Goal: Task Accomplishment & Management: Complete application form

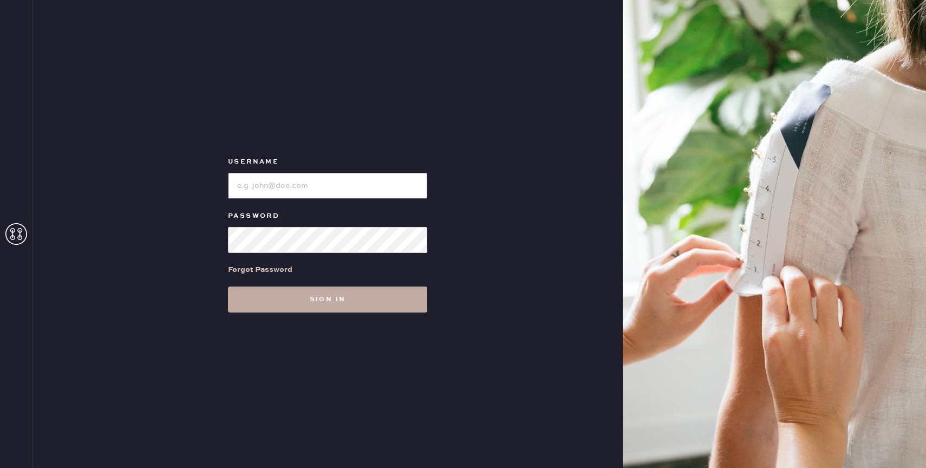
type input "reformationbond"
click at [335, 296] on button "Sign in" at bounding box center [327, 300] width 199 height 26
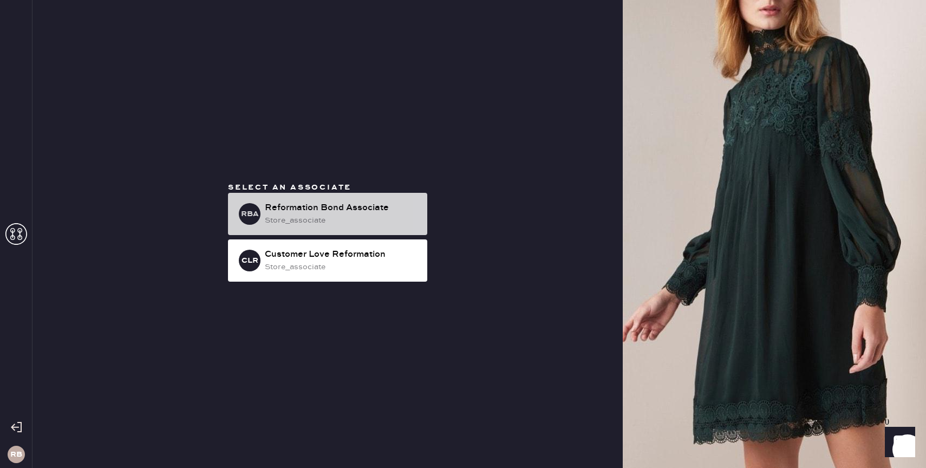
click at [370, 205] on div "Reformation Bond Associate" at bounding box center [342, 207] width 154 height 13
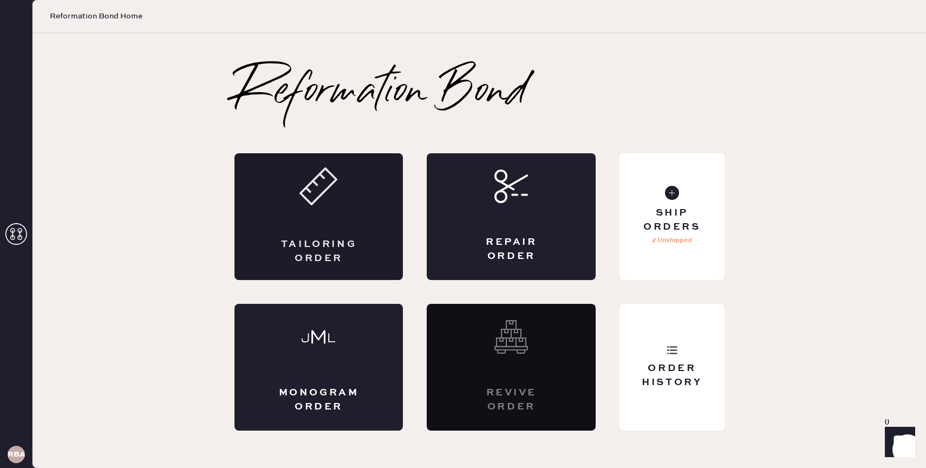
click at [393, 199] on div "Tailoring Order" at bounding box center [319, 216] width 169 height 127
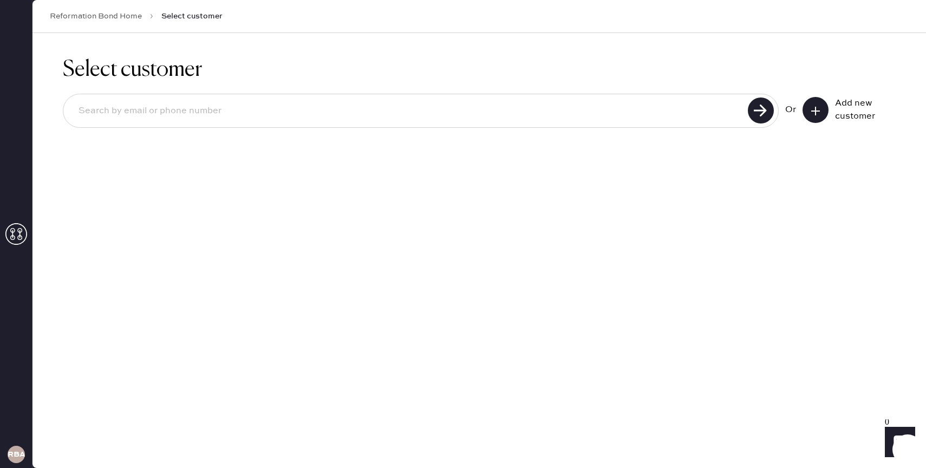
click at [809, 112] on button at bounding box center [816, 110] width 26 height 26
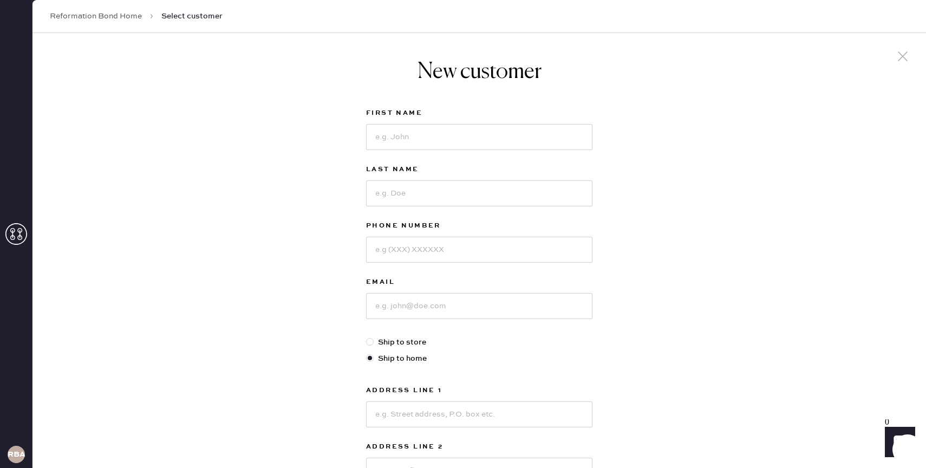
click at [903, 51] on icon at bounding box center [903, 56] width 16 height 16
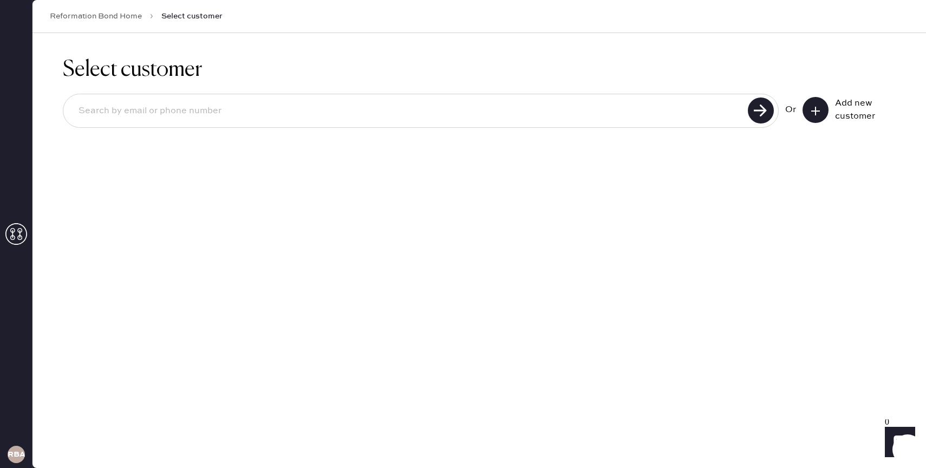
click at [314, 112] on input at bounding box center [407, 111] width 675 height 25
type input "[EMAIL_ADDRESS][DOMAIN_NAME]"
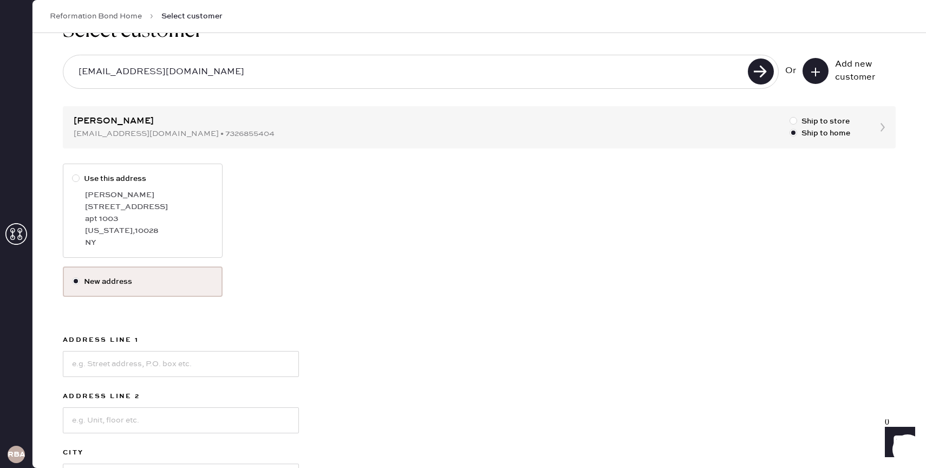
scroll to position [38, 0]
click at [199, 205] on div "[STREET_ADDRESS]" at bounding box center [149, 208] width 128 height 12
click at [73, 174] on input "Use this address" at bounding box center [72, 174] width 1 height 1
radio input "true"
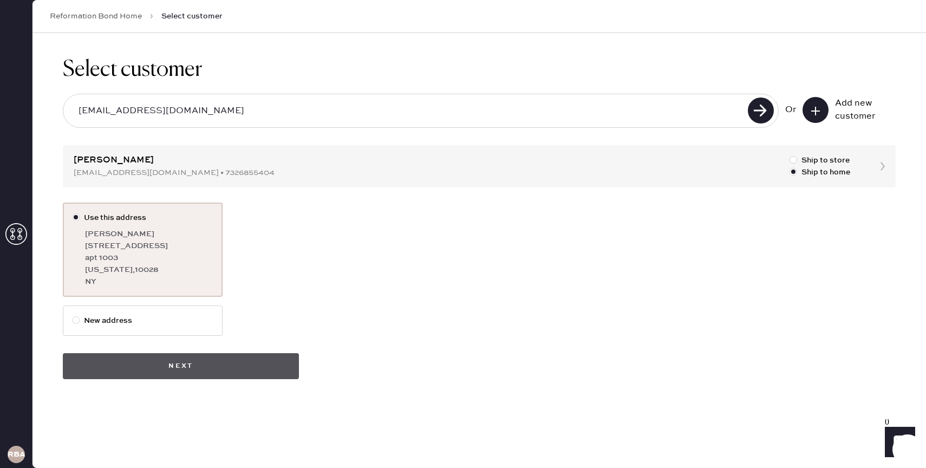
click at [224, 368] on button "Next" at bounding box center [181, 366] width 236 height 26
click at [216, 366] on button "Next" at bounding box center [181, 366] width 236 height 26
click at [191, 358] on button "Next" at bounding box center [181, 366] width 236 height 26
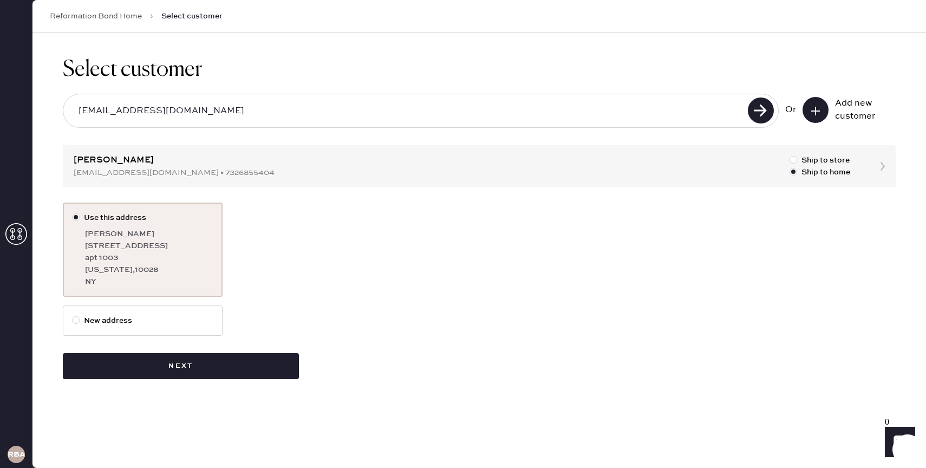
click at [173, 259] on div "apt 1003" at bounding box center [149, 258] width 128 height 12
click at [73, 212] on input "Use this address" at bounding box center [72, 212] width 1 height 1
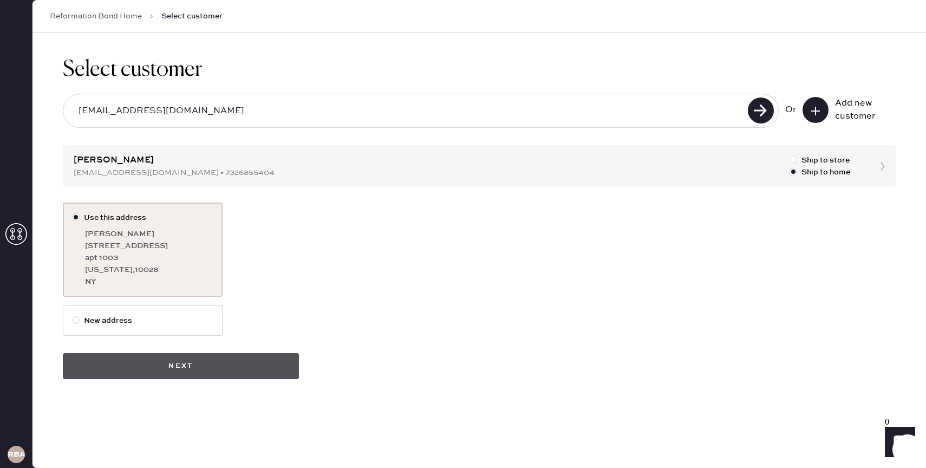
click at [167, 372] on button "Next" at bounding box center [181, 366] width 236 height 26
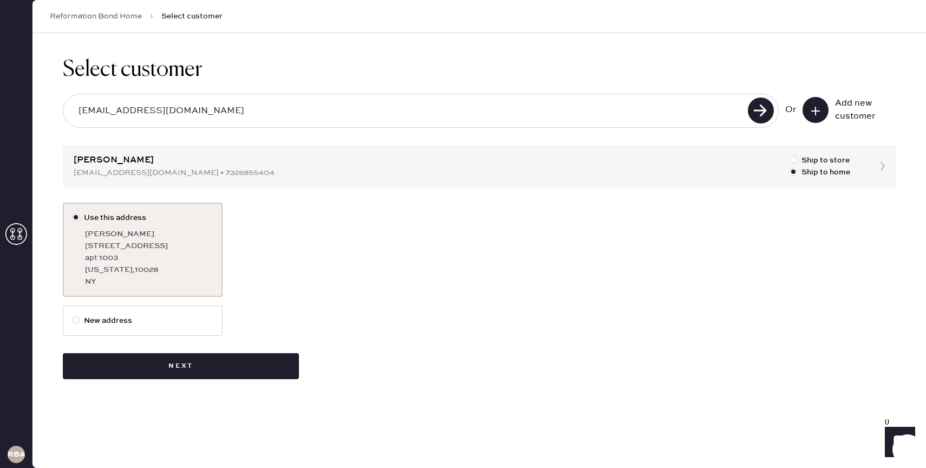
drag, startPoint x: 178, startPoint y: 112, endPoint x: 5, endPoint y: 111, distance: 173.3
click at [5, 111] on div "RBA Reformation Bond Home Select customer Select customer [PERSON_NAME][EMAIL_A…" at bounding box center [463, 234] width 926 height 468
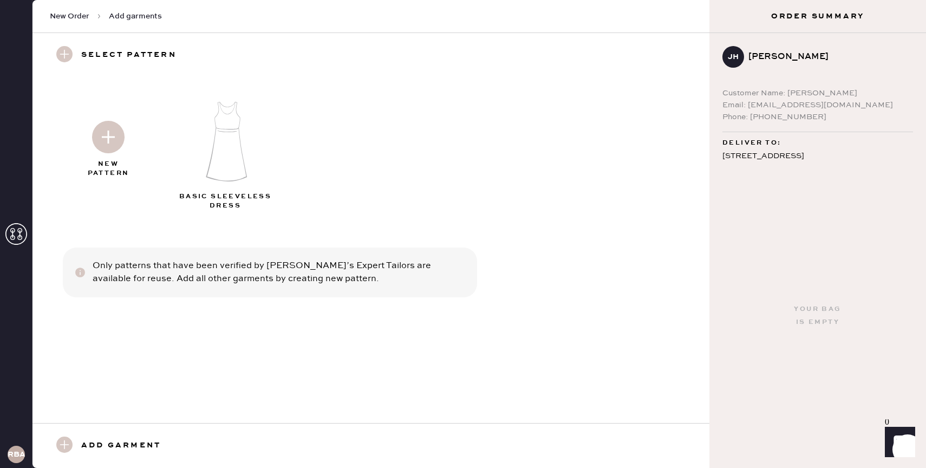
click at [101, 139] on img at bounding box center [108, 137] width 32 height 32
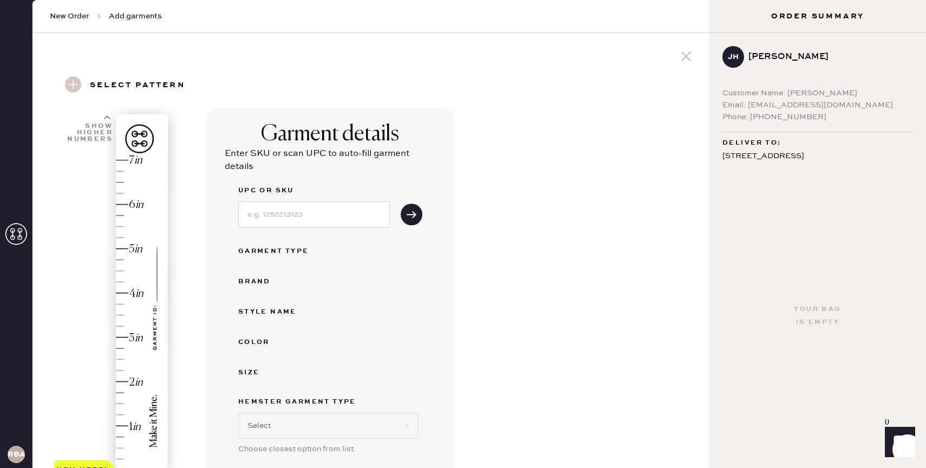
scroll to position [175, 0]
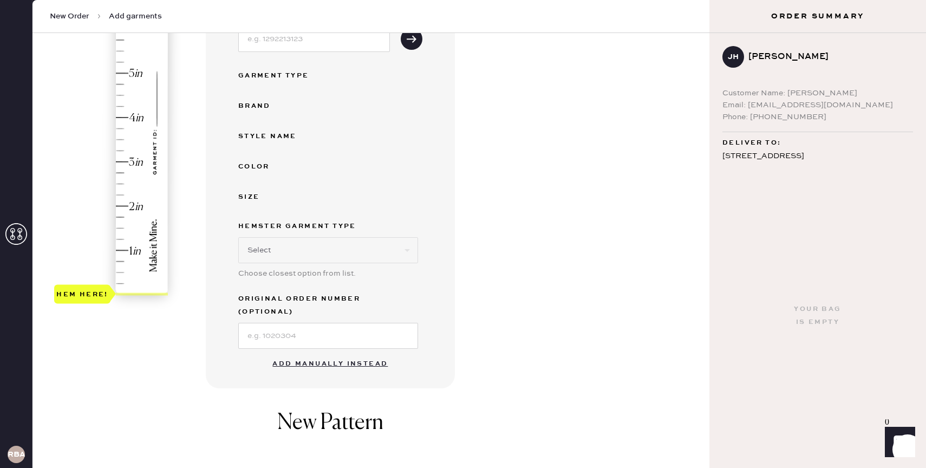
click at [302, 353] on button "Add manually instead" at bounding box center [330, 364] width 128 height 22
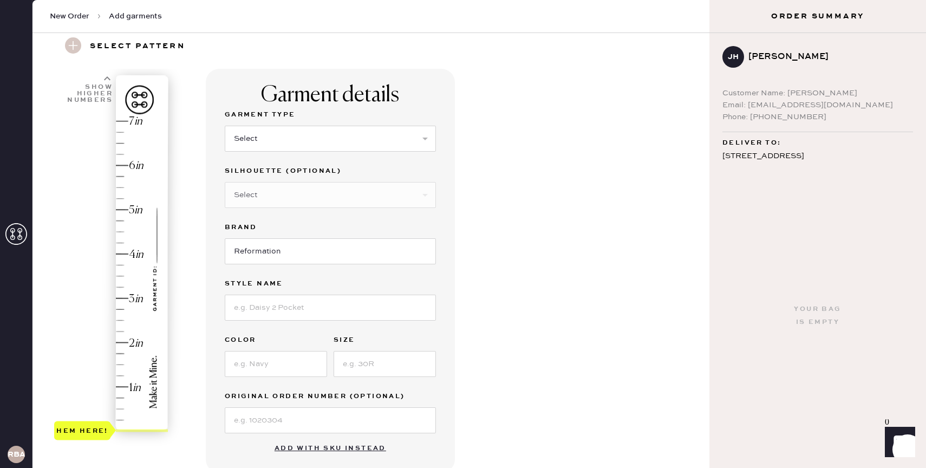
scroll to position [38, 0]
click at [311, 139] on select "Select Basic Skirt Jeans Leggings Pants Shorts Basic Sleeved Dress Basic Sleeve…" at bounding box center [330, 139] width 211 height 26
select select "4"
click at [225, 126] on select "Select Basic Skirt Jeans Leggings Pants Shorts Basic Sleeved Dress Basic Sleeve…" at bounding box center [330, 139] width 211 height 26
click at [297, 311] on input at bounding box center [330, 308] width 211 height 26
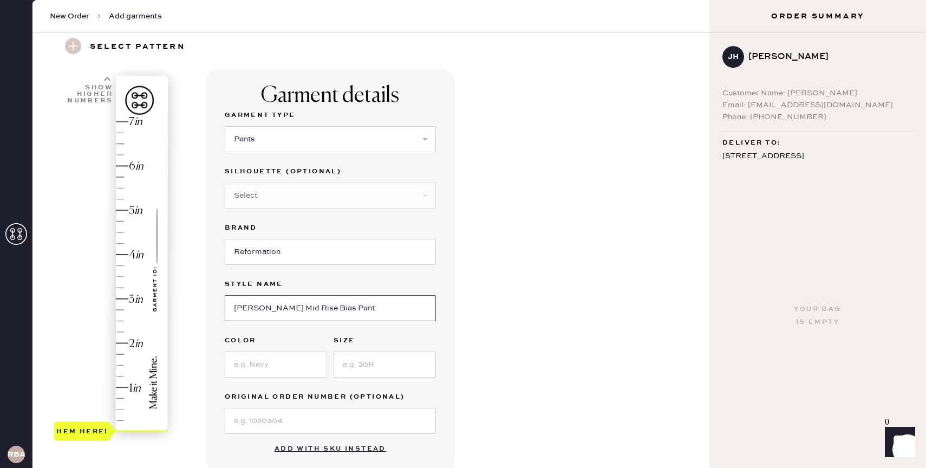
type input "[PERSON_NAME] Mid Rise Bias Pant"
type input "Black"
type input "S"
drag, startPoint x: 100, startPoint y: 427, endPoint x: 100, endPoint y: 333, distance: 94.2
click at [100, 333] on div "Hem here!" at bounding box center [82, 331] width 52 height 13
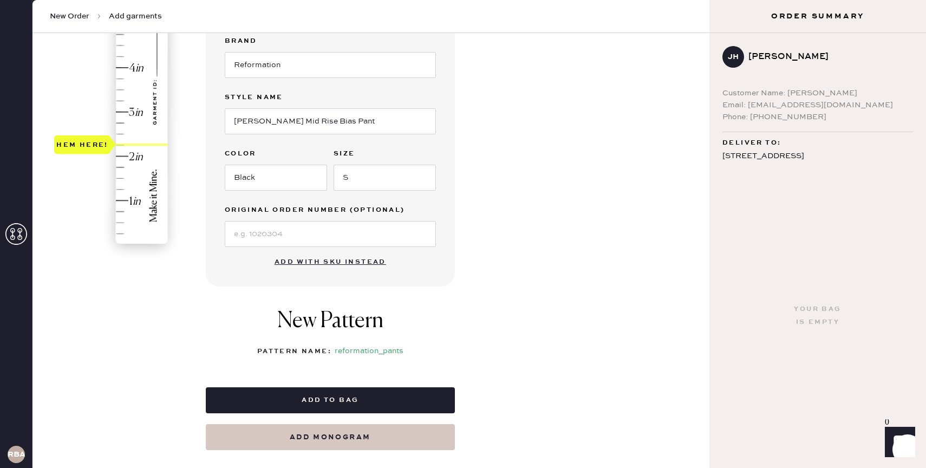
scroll to position [239, 0]
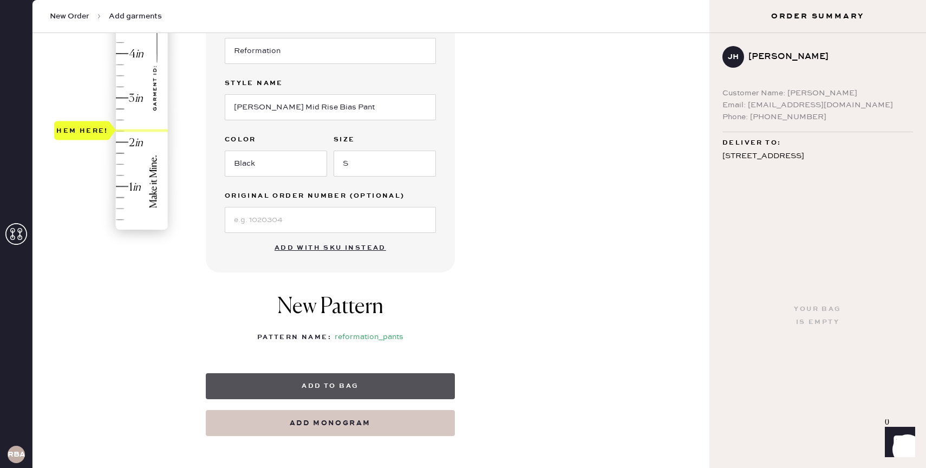
click at [318, 387] on button "Add to bag" at bounding box center [330, 386] width 249 height 26
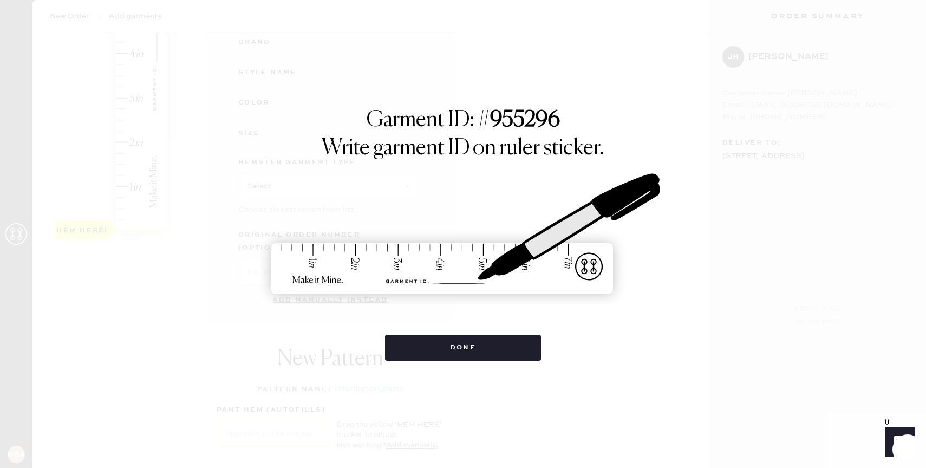
select select "4"
click at [422, 360] on button "Done" at bounding box center [463, 348] width 157 height 26
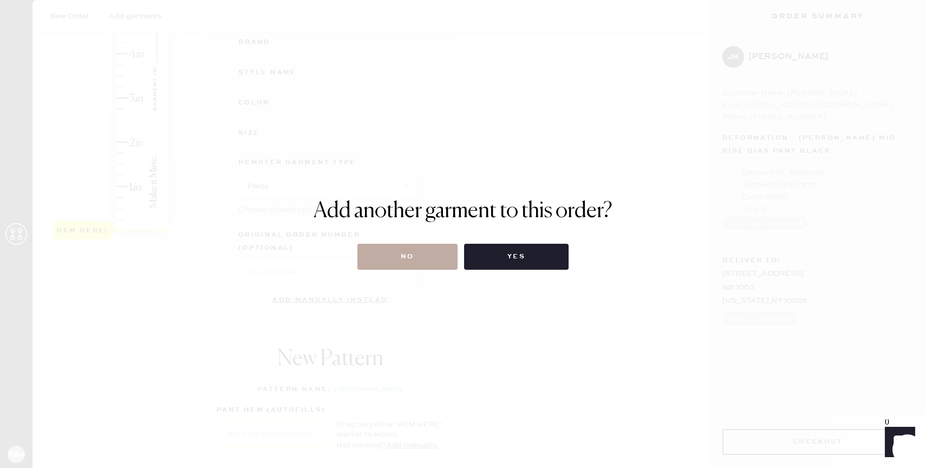
click at [404, 254] on button "No" at bounding box center [407, 257] width 100 height 26
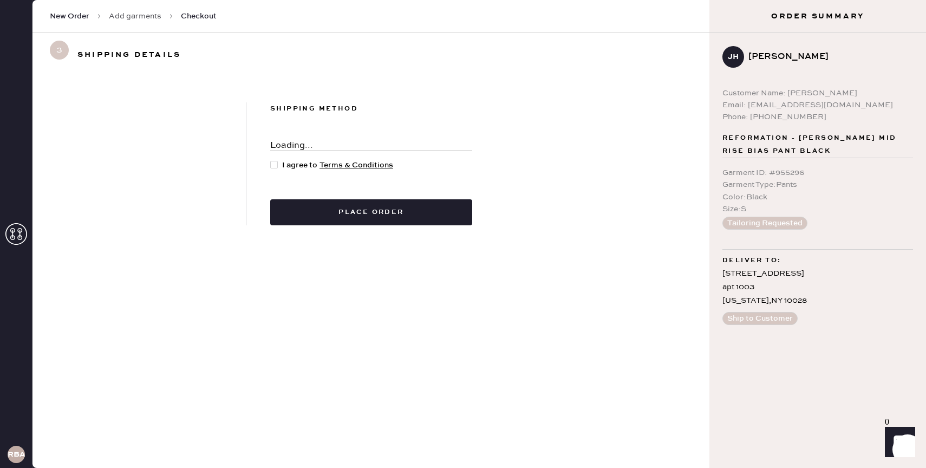
click at [283, 163] on span "I agree to Terms & Conditions" at bounding box center [337, 165] width 111 height 12
click at [271, 160] on input "I agree to Terms & Conditions" at bounding box center [270, 159] width 1 height 1
checkbox input "true"
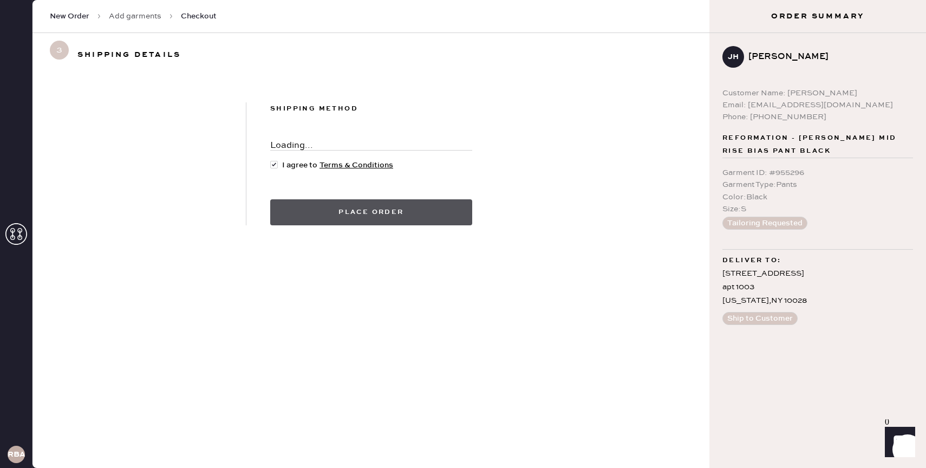
click at [367, 214] on button "Place order" at bounding box center [371, 212] width 202 height 26
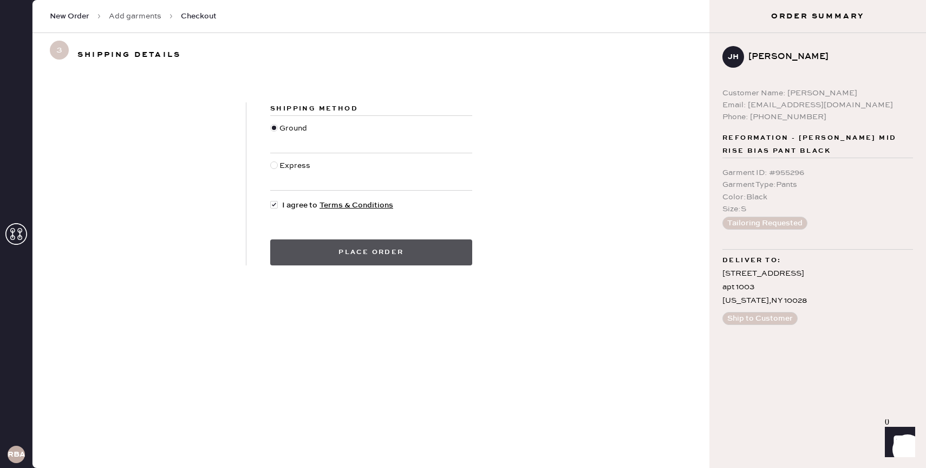
click at [362, 243] on button "Place order" at bounding box center [371, 252] width 202 height 26
